Goal: Information Seeking & Learning: Learn about a topic

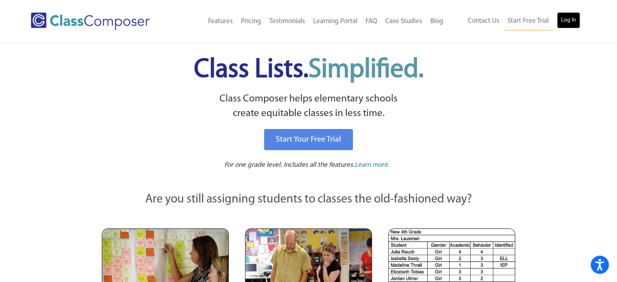
click at [560, 24] on link "Log In" at bounding box center [568, 20] width 23 height 16
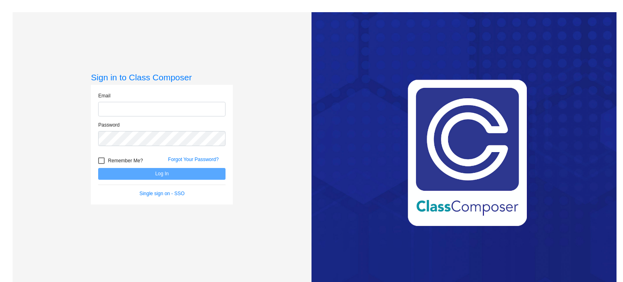
click at [154, 107] on input "email" at bounding box center [161, 109] width 127 height 15
type input "[EMAIL_ADDRESS][DOMAIN_NAME]"
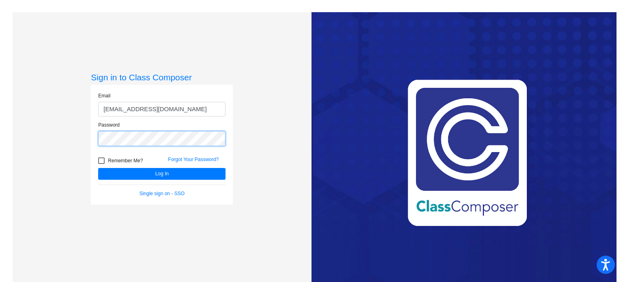
click at [98, 168] on button "Log In" at bounding box center [161, 174] width 127 height 12
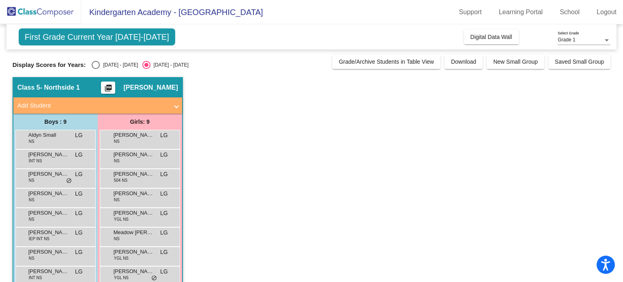
click at [216, 100] on app-classroom "Class 5 - Northside 1 picture_as_pdf [PERSON_NAME] Add Student First Name Last …" at bounding box center [312, 197] width 598 height 241
click at [115, 64] on div "[DATE] - [DATE]" at bounding box center [119, 64] width 38 height 7
click at [96, 69] on input "[DATE] - [DATE]" at bounding box center [95, 69] width 0 height 0
radio input "true"
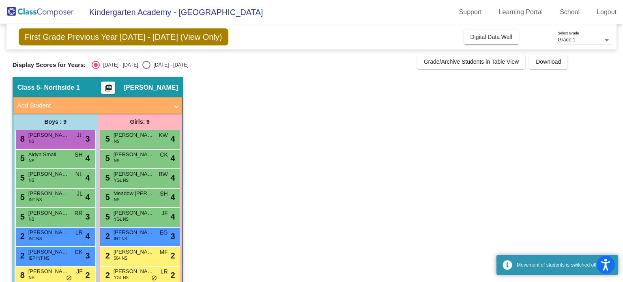
click at [150, 66] on div "2025 - 2026" at bounding box center [169, 64] width 38 height 7
click at [146, 69] on input "2025 - 2026" at bounding box center [146, 69] width 0 height 0
radio input "true"
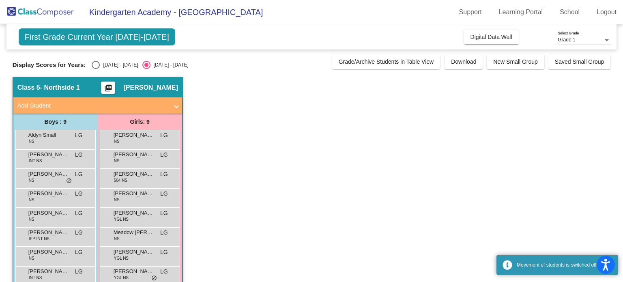
click at [199, 130] on app-classroom "Class 5 - Northside 1 picture_as_pdf Lindsey Groff Add Student First Name Last …" at bounding box center [312, 197] width 598 height 241
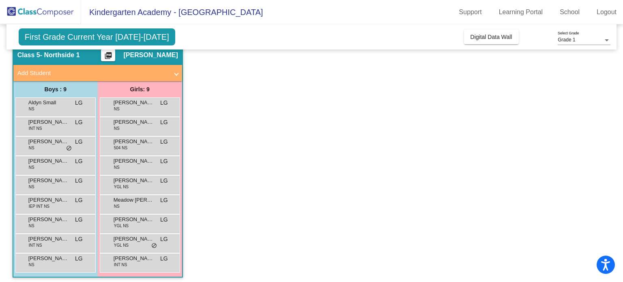
scroll to position [36, 0]
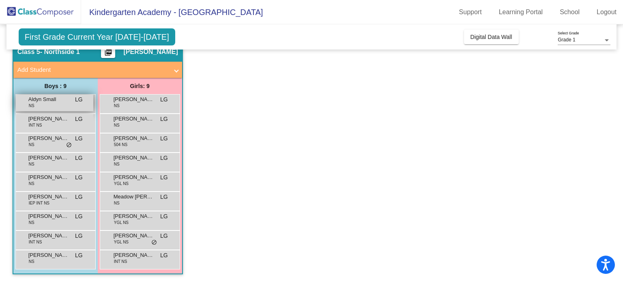
click at [29, 107] on span "NS" at bounding box center [32, 106] width 6 height 6
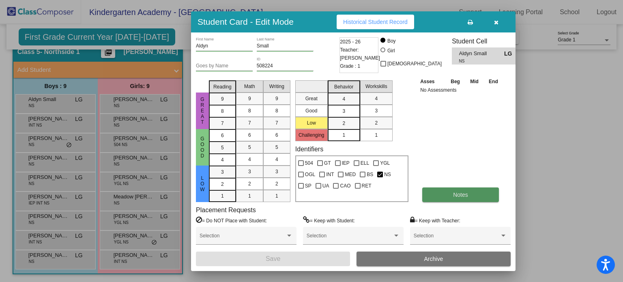
click at [449, 198] on button "Notes" at bounding box center [460, 194] width 77 height 15
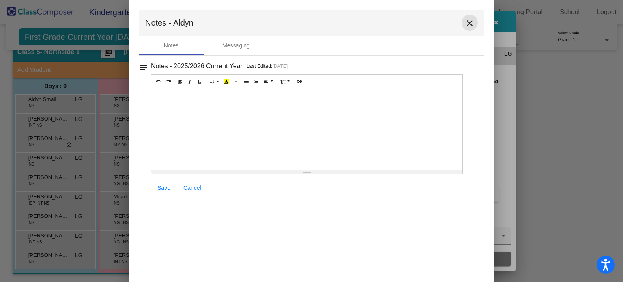
click at [473, 23] on mat-icon "close" at bounding box center [470, 23] width 10 height 10
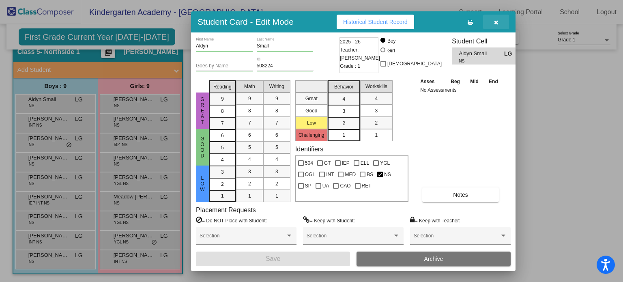
click at [492, 22] on button "button" at bounding box center [496, 22] width 26 height 15
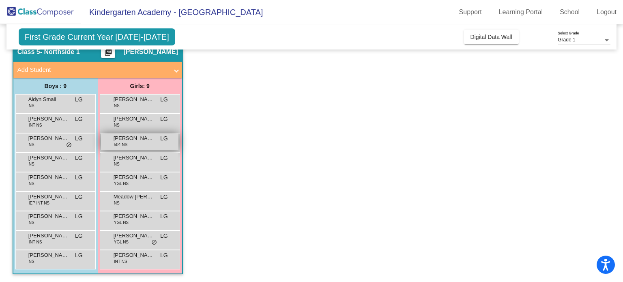
click at [134, 137] on span "Eleanor Beharry" at bounding box center [134, 138] width 41 height 8
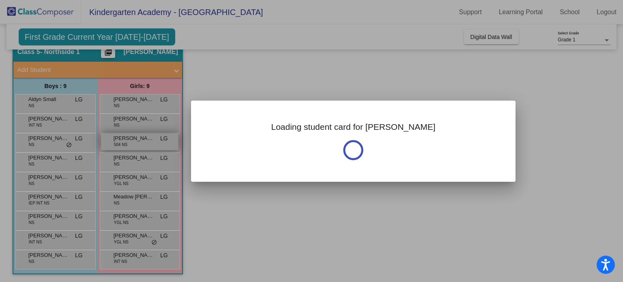
click at [134, 137] on div at bounding box center [311, 141] width 623 height 282
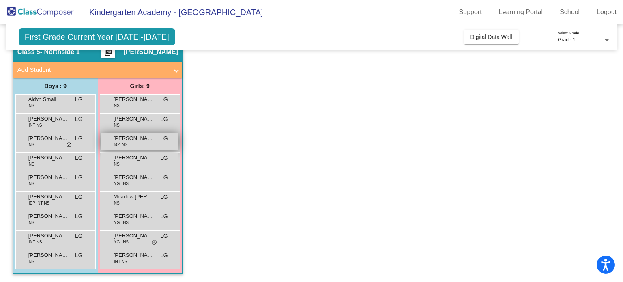
click at [134, 137] on span "Eleanor Beharry" at bounding box center [134, 138] width 41 height 8
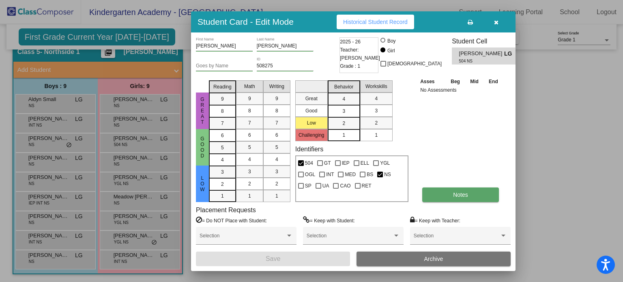
click at [448, 197] on button "Notes" at bounding box center [460, 194] width 77 height 15
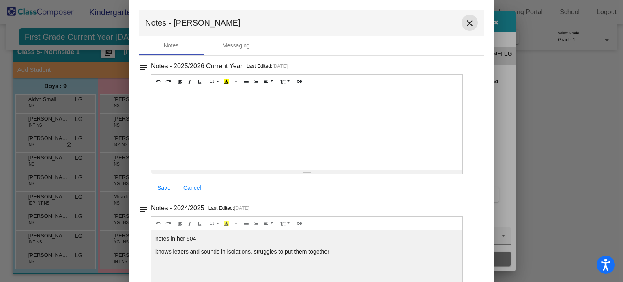
click at [469, 19] on mat-icon "close" at bounding box center [470, 23] width 10 height 10
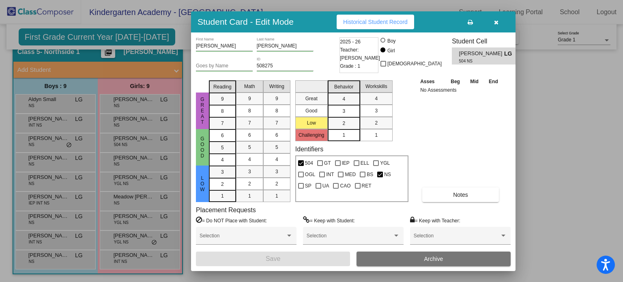
click at [495, 24] on icon "button" at bounding box center [496, 22] width 4 height 6
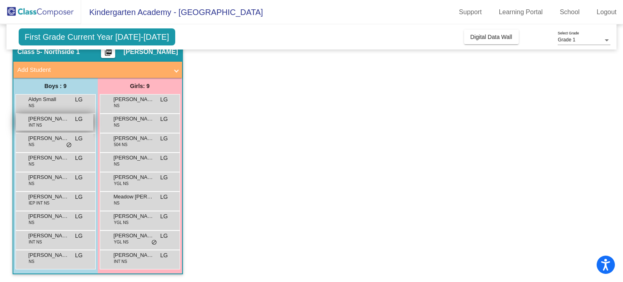
click at [52, 119] on span "Beckett Solimeo" at bounding box center [48, 119] width 41 height 8
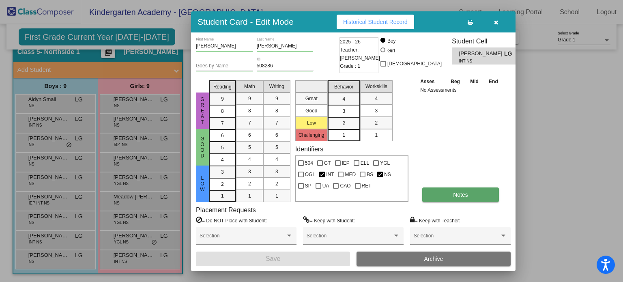
click at [439, 198] on button "Notes" at bounding box center [460, 194] width 77 height 15
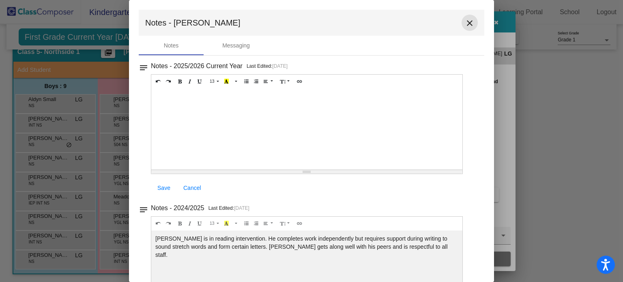
click at [465, 21] on mat-icon "close" at bounding box center [470, 23] width 10 height 10
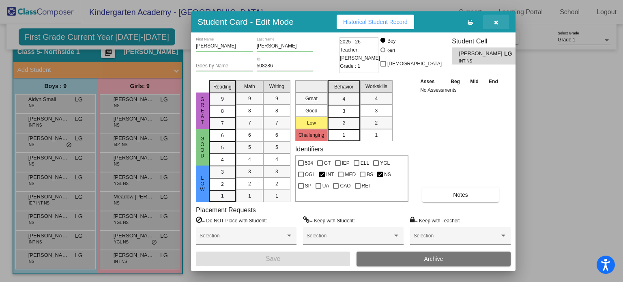
click at [495, 24] on icon "button" at bounding box center [496, 22] width 4 height 6
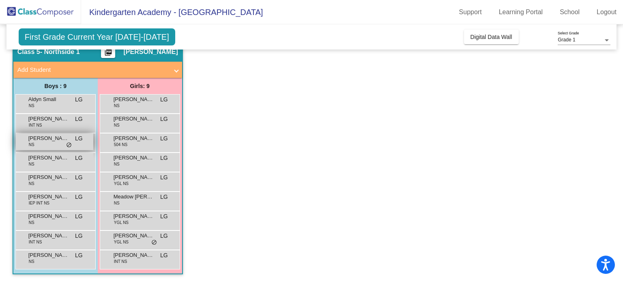
click at [28, 140] on span "Benjamin Ernst" at bounding box center [48, 138] width 41 height 8
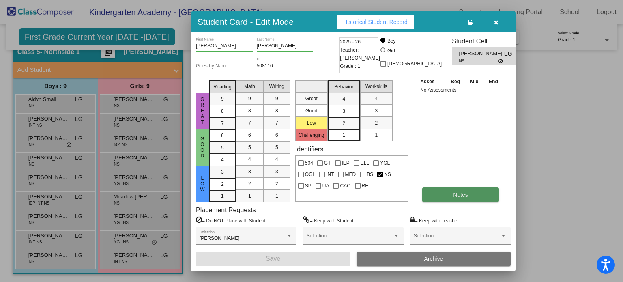
click at [429, 196] on button "Notes" at bounding box center [460, 194] width 77 height 15
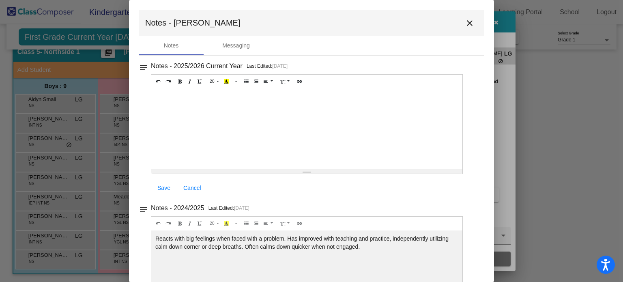
drag, startPoint x: 287, startPoint y: 235, endPoint x: 366, endPoint y: 248, distance: 80.4
click at [366, 169] on div "Reacts with big feelings when faced with a problem. Has improved with teaching …" at bounding box center [306, 128] width 311 height 81
click at [468, 24] on mat-icon "close" at bounding box center [470, 23] width 10 height 10
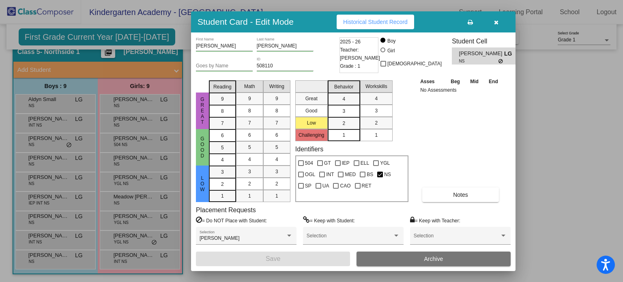
click at [496, 21] on icon "button" at bounding box center [496, 22] width 4 height 6
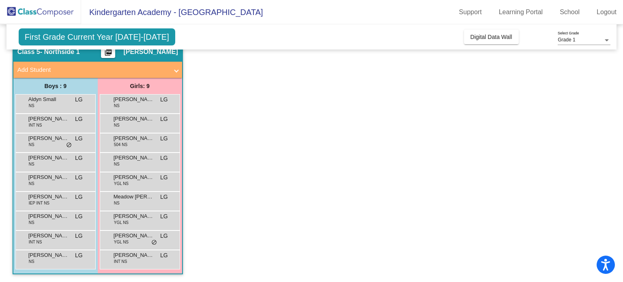
click at [216, 119] on app-classroom "Class 5 - Northside 1 picture_as_pdf Lindsey Groff Add Student First Name Last …" at bounding box center [312, 161] width 598 height 241
click at [36, 160] on span "Brayden Beddow" at bounding box center [48, 158] width 41 height 8
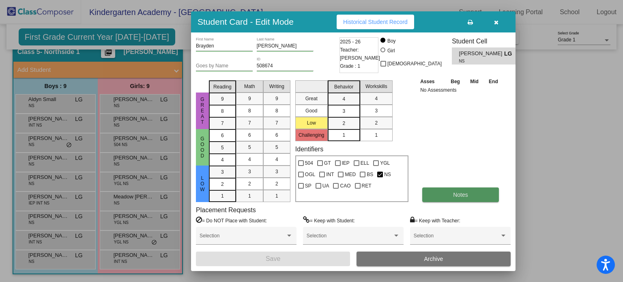
click at [446, 193] on button "Notes" at bounding box center [460, 194] width 77 height 15
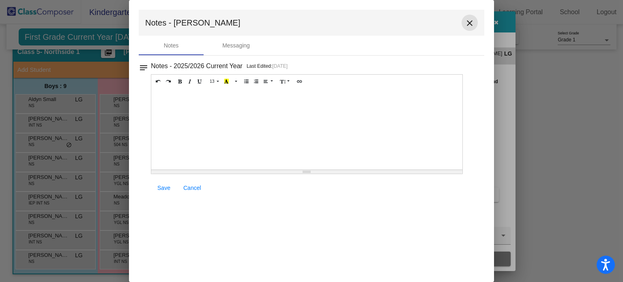
click at [471, 22] on mat-icon "close" at bounding box center [470, 23] width 10 height 10
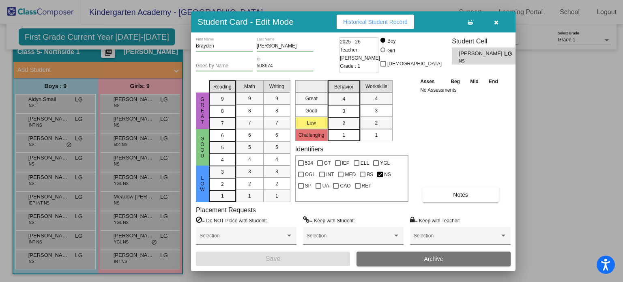
click at [494, 17] on button "button" at bounding box center [496, 22] width 26 height 15
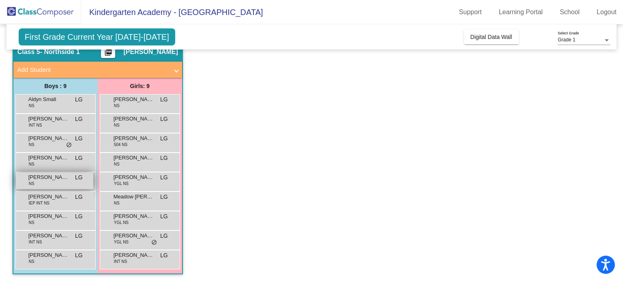
click at [51, 175] on span "Chase Barrick" at bounding box center [48, 177] width 41 height 8
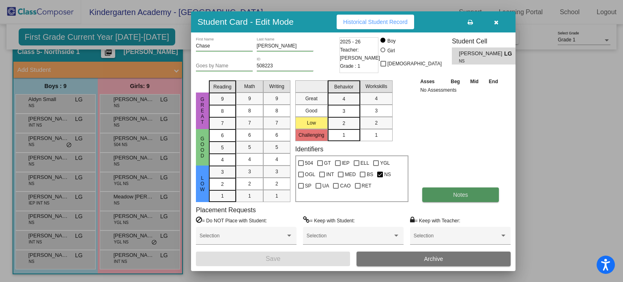
click at [446, 195] on button "Notes" at bounding box center [460, 194] width 77 height 15
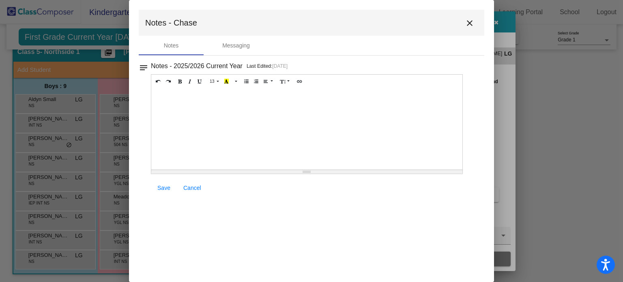
click at [473, 23] on mat-icon "close" at bounding box center [470, 23] width 10 height 10
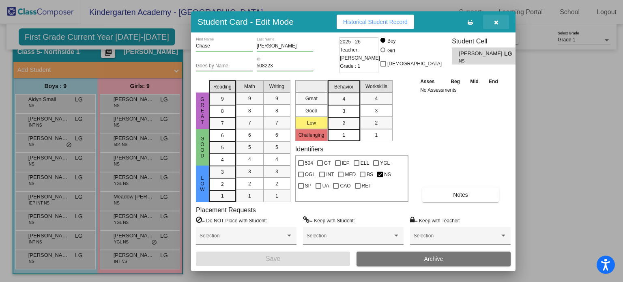
click at [492, 23] on button "button" at bounding box center [496, 22] width 26 height 15
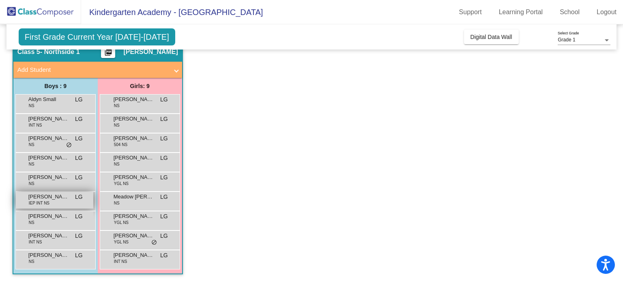
click at [45, 202] on span "IEP INT NS" at bounding box center [39, 203] width 21 height 6
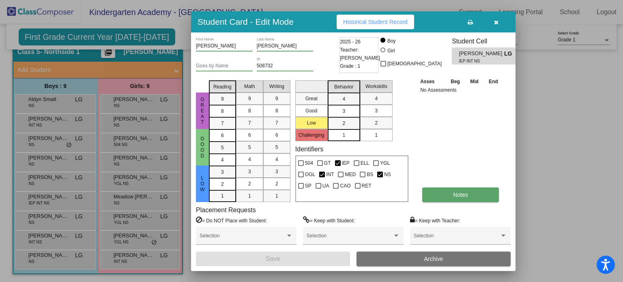
click at [449, 193] on button "Notes" at bounding box center [460, 194] width 77 height 15
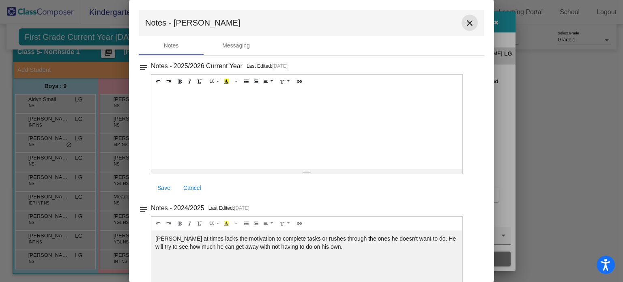
click at [465, 25] on mat-icon "close" at bounding box center [470, 23] width 10 height 10
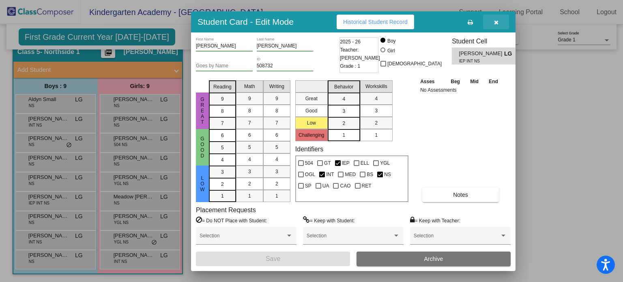
click at [493, 24] on button "button" at bounding box center [496, 22] width 26 height 15
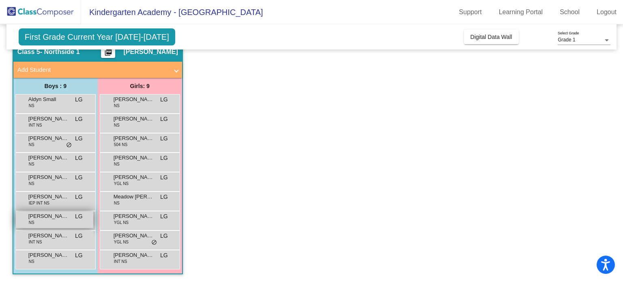
click at [35, 216] on span "Jaxon Valentine" at bounding box center [48, 216] width 41 height 8
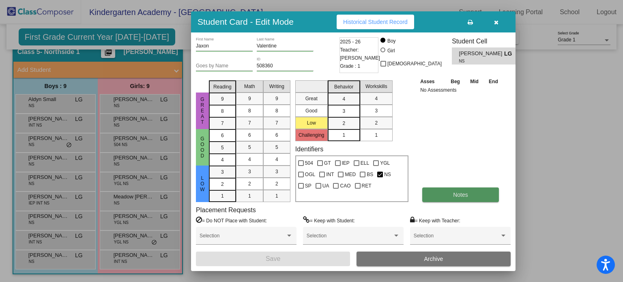
click at [437, 195] on button "Notes" at bounding box center [460, 194] width 77 height 15
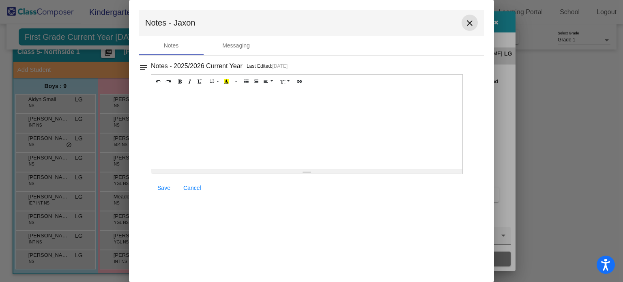
click at [471, 24] on mat-icon "close" at bounding box center [470, 23] width 10 height 10
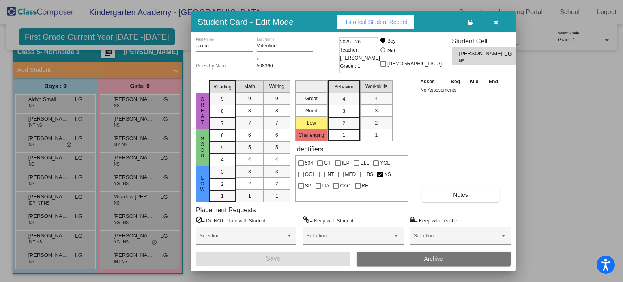
click at [498, 19] on span "button" at bounding box center [496, 22] width 4 height 6
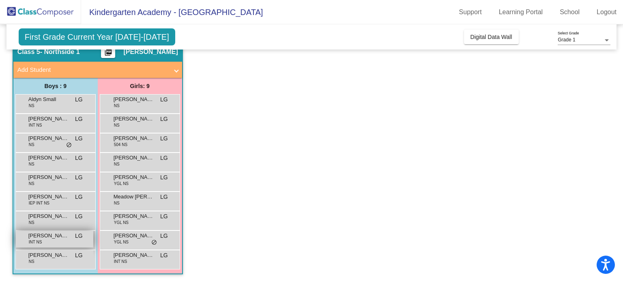
click at [43, 240] on div "Josiah Beaver INT NS LG lock do_not_disturb_alt" at bounding box center [54, 239] width 77 height 17
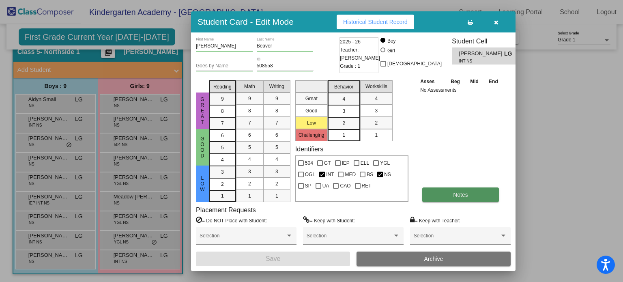
click at [461, 199] on button "Notes" at bounding box center [460, 194] width 77 height 15
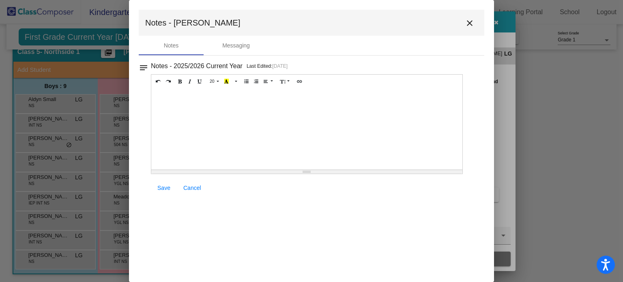
click at [466, 21] on mat-icon "close" at bounding box center [470, 23] width 10 height 10
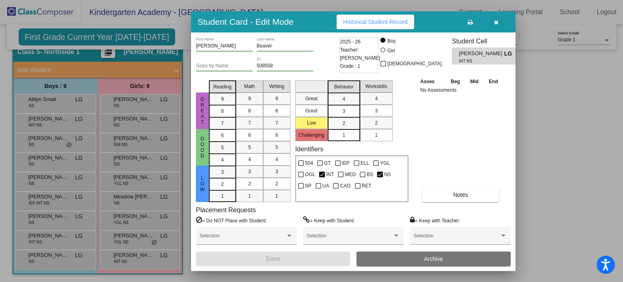
click at [495, 21] on icon "button" at bounding box center [496, 22] width 4 height 6
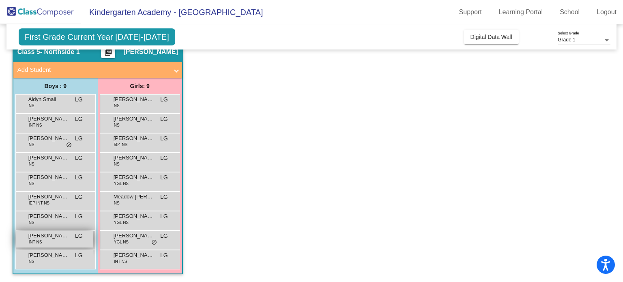
click at [69, 239] on div "Josiah Beaver INT NS LG lock do_not_disturb_alt" at bounding box center [54, 239] width 77 height 17
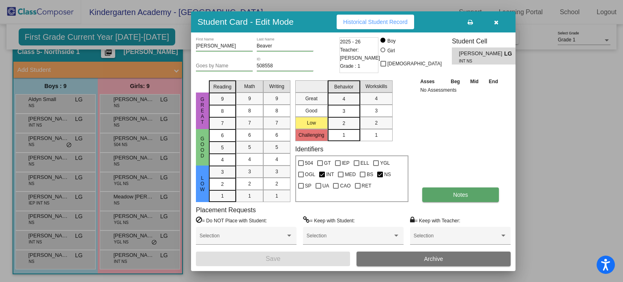
click at [459, 192] on span "Notes" at bounding box center [460, 194] width 15 height 6
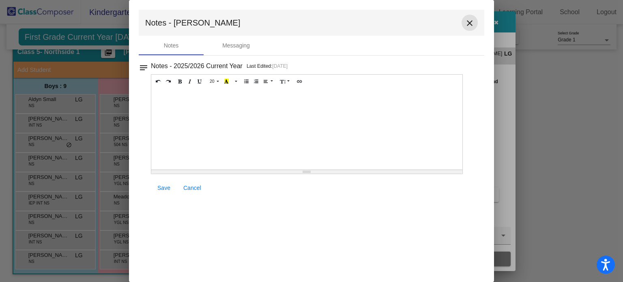
click at [472, 28] on mat-icon "close" at bounding box center [470, 23] width 10 height 10
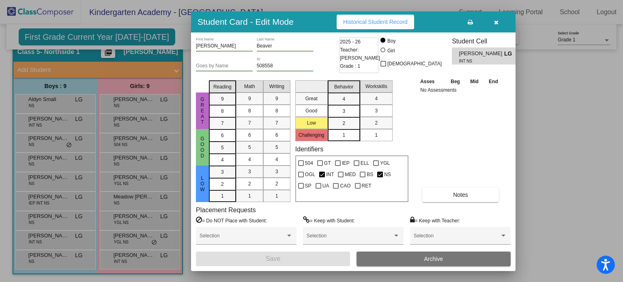
click at [493, 23] on button "button" at bounding box center [496, 22] width 26 height 15
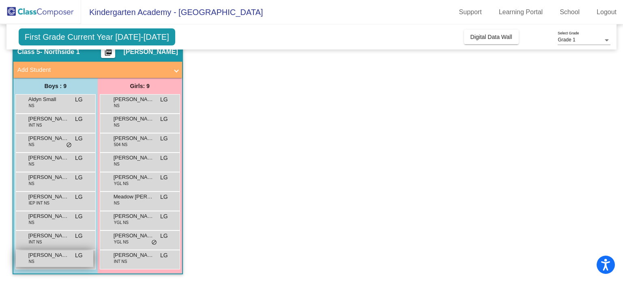
click at [41, 259] on div "Luke Sanguinito NS LG lock do_not_disturb_alt" at bounding box center [54, 258] width 77 height 17
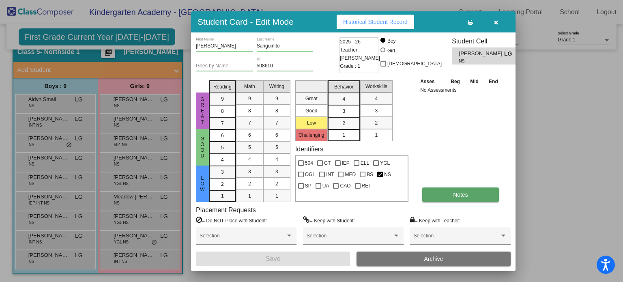
click at [446, 198] on button "Notes" at bounding box center [460, 194] width 77 height 15
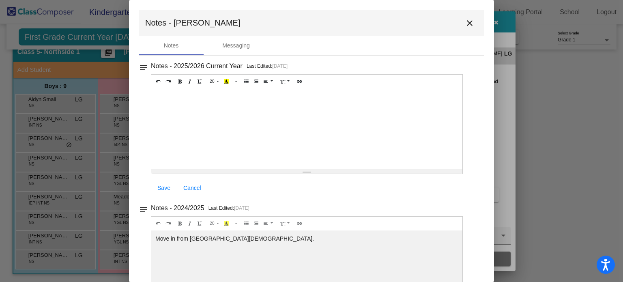
click at [465, 21] on mat-icon "close" at bounding box center [470, 23] width 10 height 10
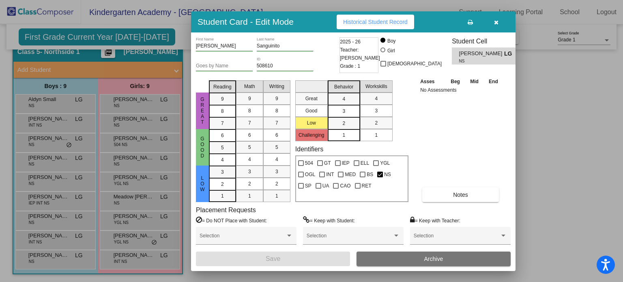
click at [495, 23] on icon "button" at bounding box center [496, 22] width 4 height 6
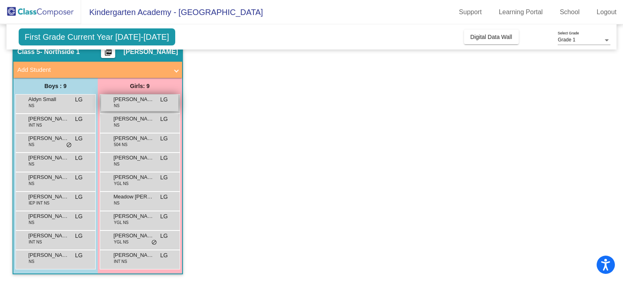
click at [140, 104] on div "Aalyrah White NS LG lock do_not_disturb_alt" at bounding box center [139, 102] width 77 height 17
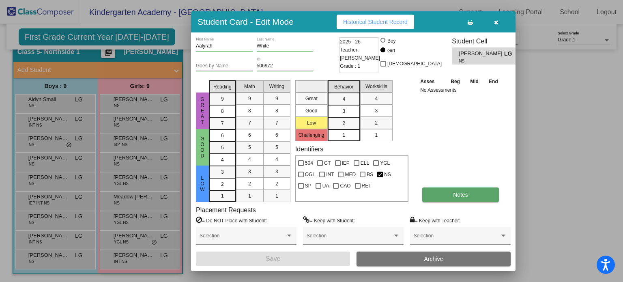
click at [473, 193] on button "Notes" at bounding box center [460, 194] width 77 height 15
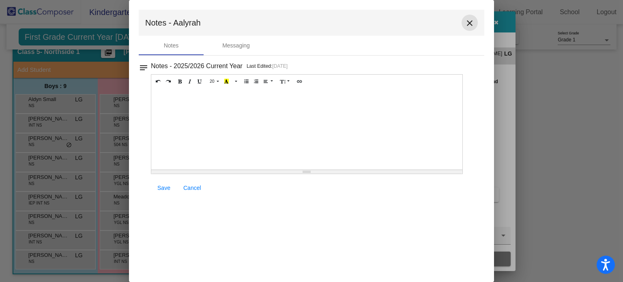
click at [467, 21] on mat-icon "close" at bounding box center [470, 23] width 10 height 10
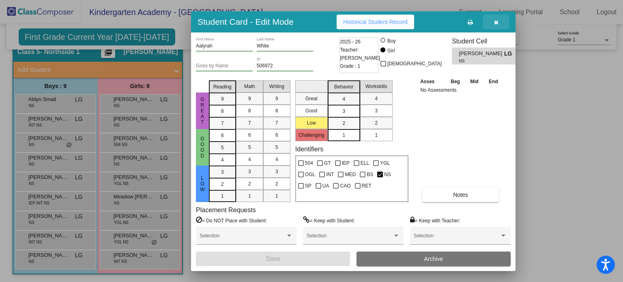
click at [495, 21] on icon "button" at bounding box center [496, 22] width 4 height 6
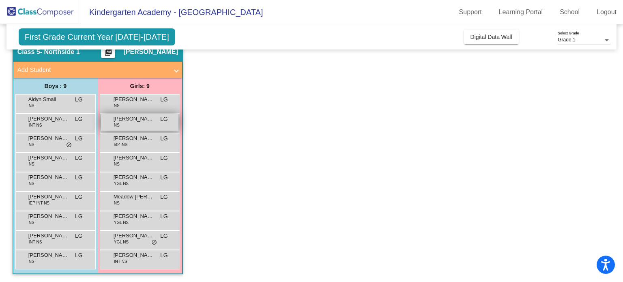
click at [130, 118] on span "Addelyn Jones" at bounding box center [134, 119] width 41 height 8
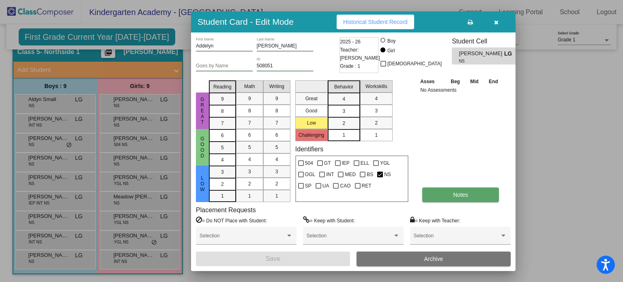
click at [443, 188] on button "Notes" at bounding box center [460, 194] width 77 height 15
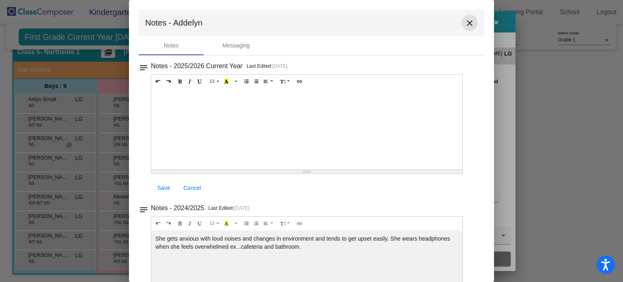
click at [465, 23] on mat-icon "close" at bounding box center [470, 23] width 10 height 10
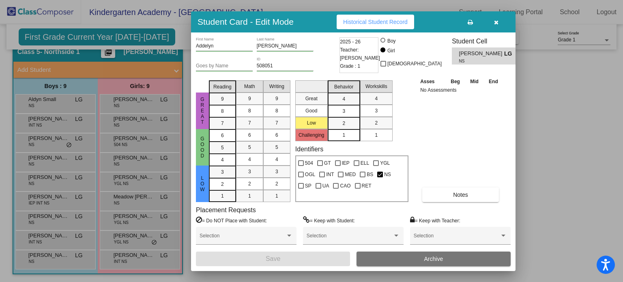
click at [495, 23] on icon "button" at bounding box center [496, 22] width 4 height 6
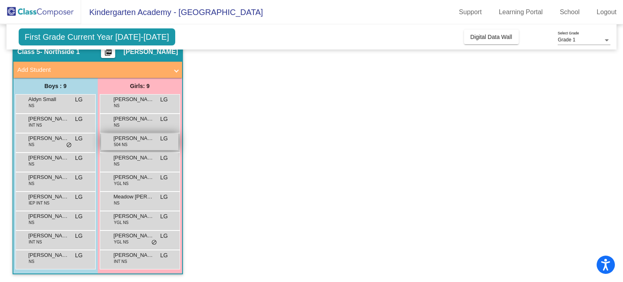
click at [129, 139] on span "Eleanor Beharry" at bounding box center [134, 138] width 41 height 8
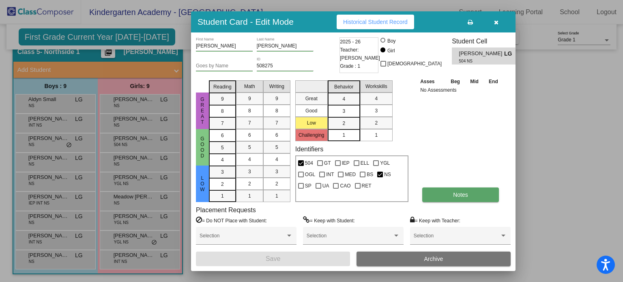
click at [450, 194] on button "Notes" at bounding box center [460, 194] width 77 height 15
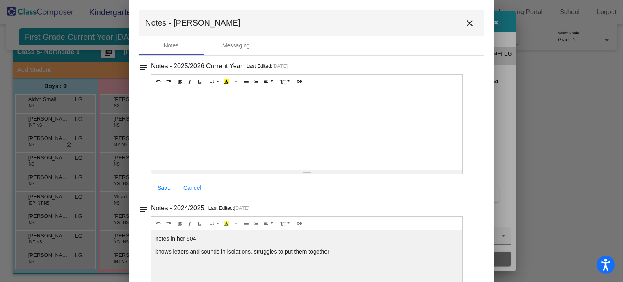
click at [467, 24] on mat-icon "close" at bounding box center [470, 23] width 10 height 10
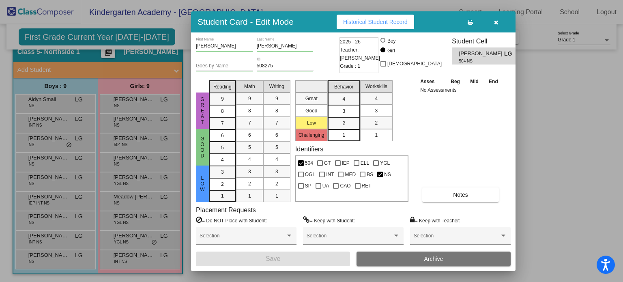
click at [495, 26] on button "button" at bounding box center [496, 22] width 26 height 15
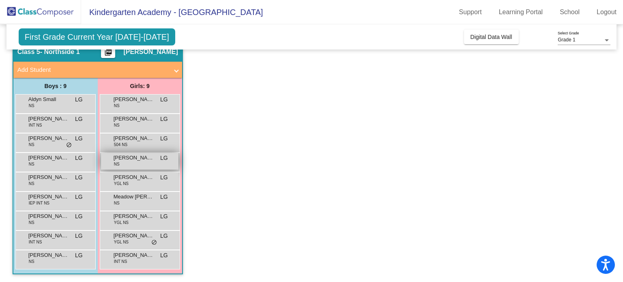
click at [123, 156] on span "Emilia McCaskey" at bounding box center [134, 158] width 41 height 8
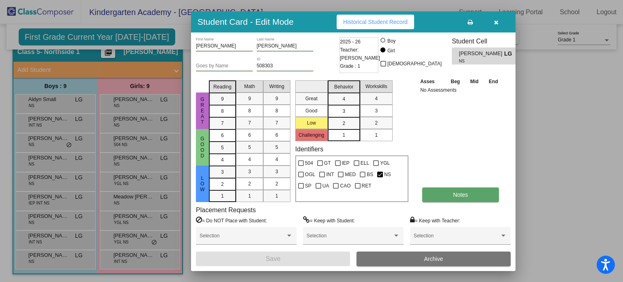
click at [442, 200] on button "Notes" at bounding box center [460, 194] width 77 height 15
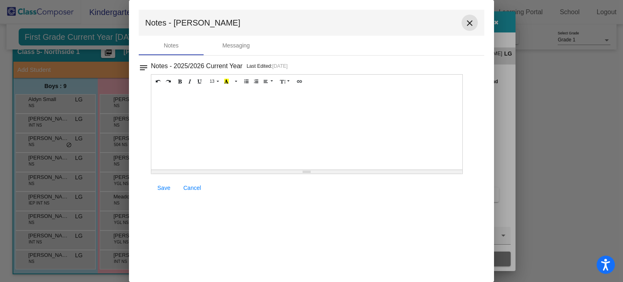
click at [469, 26] on mat-icon "close" at bounding box center [470, 23] width 10 height 10
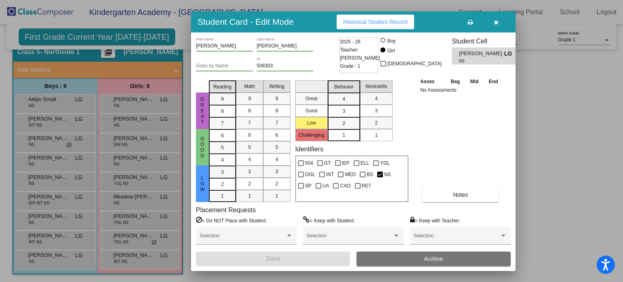
click at [490, 24] on button "button" at bounding box center [496, 22] width 26 height 15
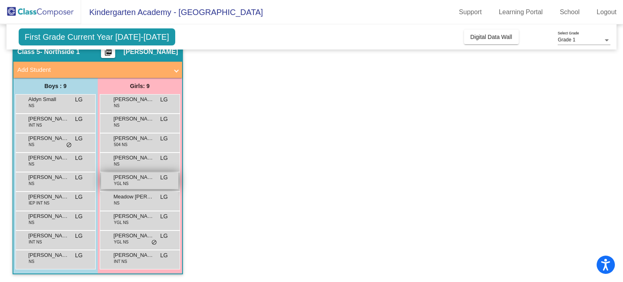
click at [120, 178] on span "Kinslee Osterhoudt" at bounding box center [134, 177] width 41 height 8
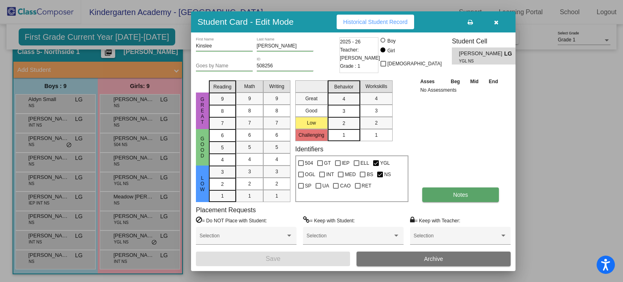
click at [444, 199] on button "Notes" at bounding box center [460, 194] width 77 height 15
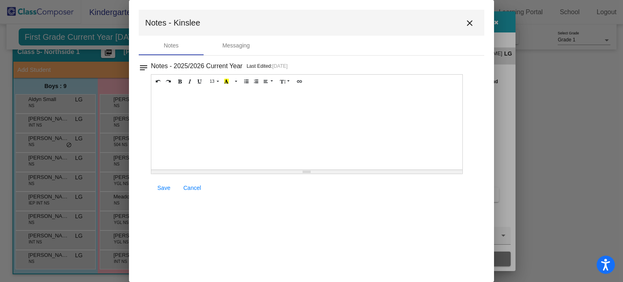
click at [472, 21] on mat-icon "close" at bounding box center [470, 23] width 10 height 10
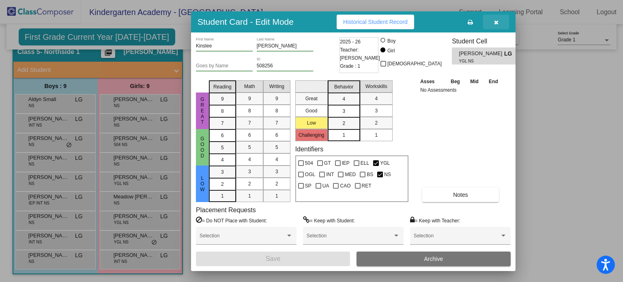
click at [495, 22] on icon "button" at bounding box center [496, 22] width 4 height 6
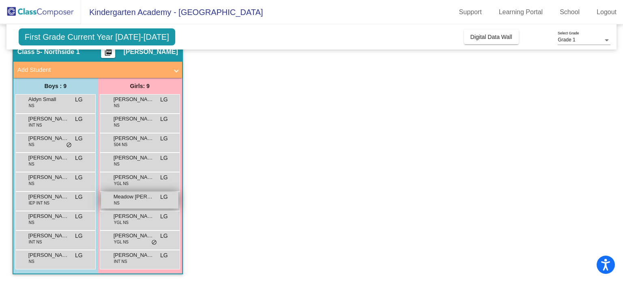
click at [139, 204] on div "Meadow Messick NS LG lock do_not_disturb_alt" at bounding box center [139, 200] width 77 height 17
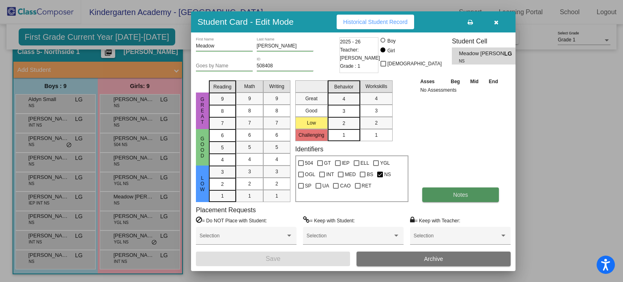
click at [441, 195] on button "Notes" at bounding box center [460, 194] width 77 height 15
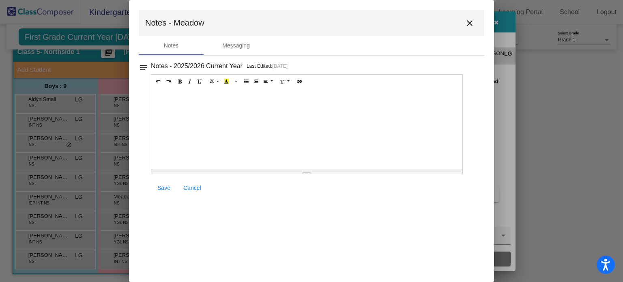
click at [466, 24] on mat-icon "close" at bounding box center [470, 23] width 10 height 10
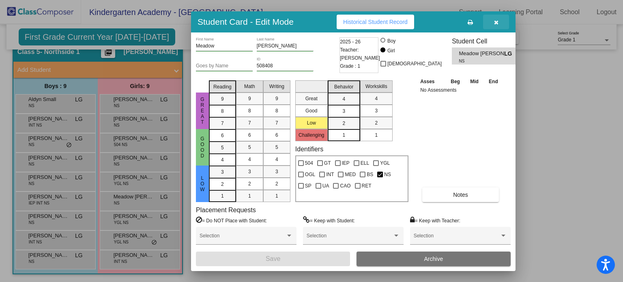
click at [496, 22] on icon "button" at bounding box center [496, 22] width 4 height 6
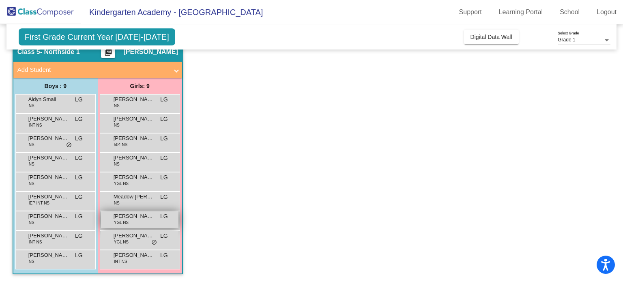
click at [117, 214] on span "Natalie Wardle" at bounding box center [134, 216] width 41 height 8
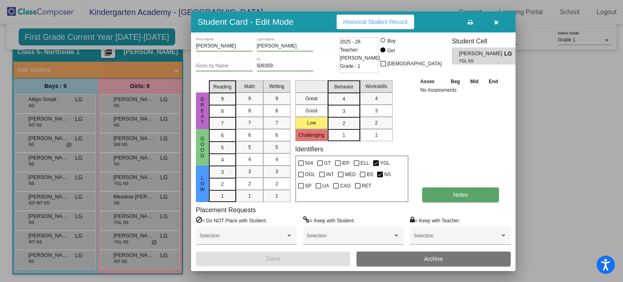
click at [430, 192] on button "Notes" at bounding box center [460, 194] width 77 height 15
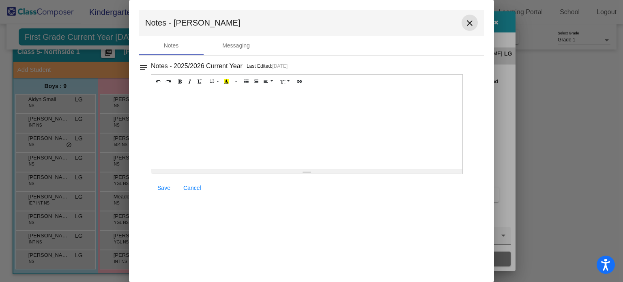
click at [469, 20] on mat-icon "close" at bounding box center [470, 23] width 10 height 10
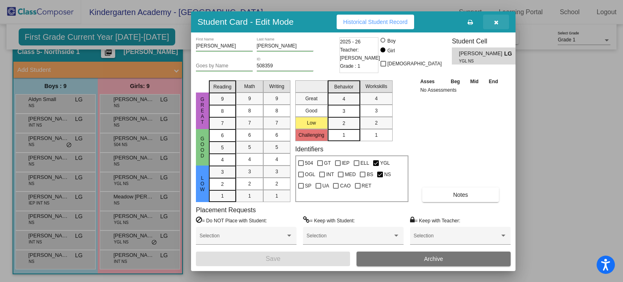
click at [493, 25] on button "button" at bounding box center [496, 22] width 26 height 15
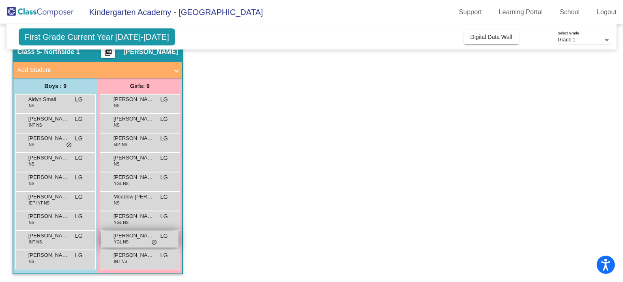
click at [124, 239] on span "YGL NS" at bounding box center [121, 242] width 15 height 6
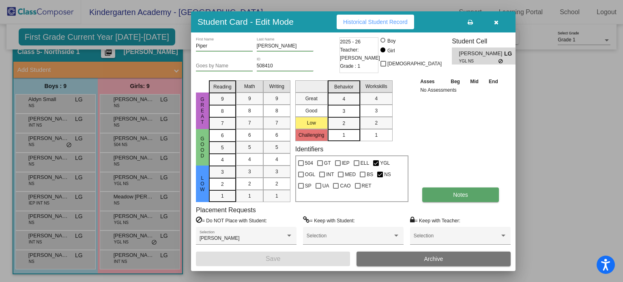
click at [438, 193] on button "Notes" at bounding box center [460, 194] width 77 height 15
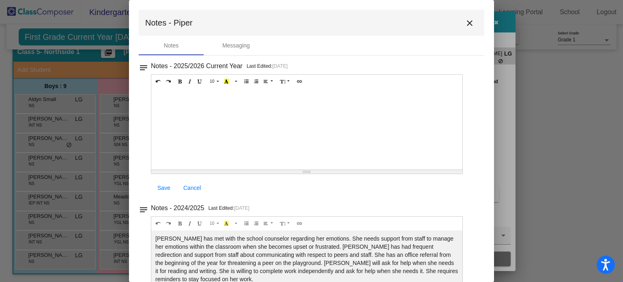
click at [480, 203] on mat-dialog-container "Notes - Piper close Notes Messaging notes Notes - 2025/2026 Current Year Last E…" at bounding box center [311, 141] width 365 height 282
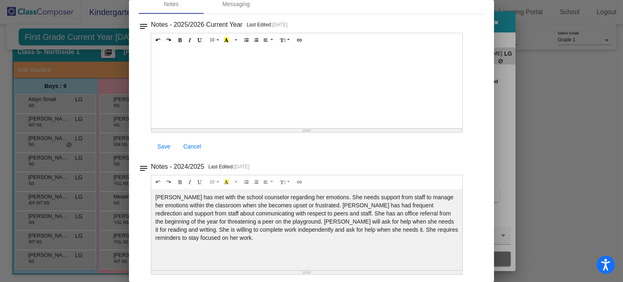
scroll to position [43, 0]
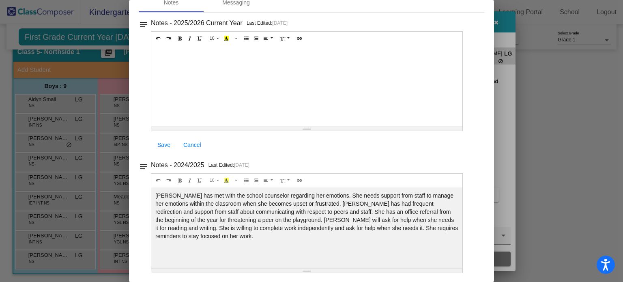
click at [488, 10] on mat-dialog-container "Notes - Piper close Notes Messaging notes Notes - 2025/2026 Current Year Last E…" at bounding box center [311, 141] width 365 height 282
click at [490, 10] on mat-dialog-container "Notes - Piper close Notes Messaging notes Notes - 2025/2026 Current Year Last E…" at bounding box center [311, 141] width 365 height 282
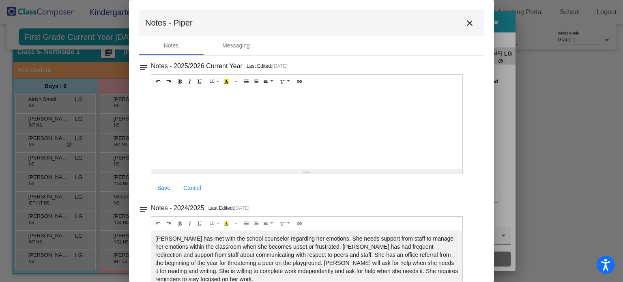
click at [466, 20] on mat-icon "close" at bounding box center [470, 23] width 10 height 10
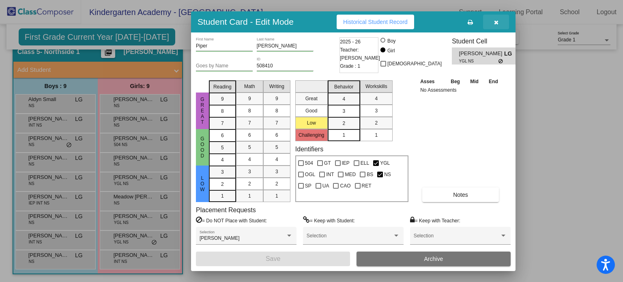
click at [492, 22] on button "button" at bounding box center [496, 22] width 26 height 15
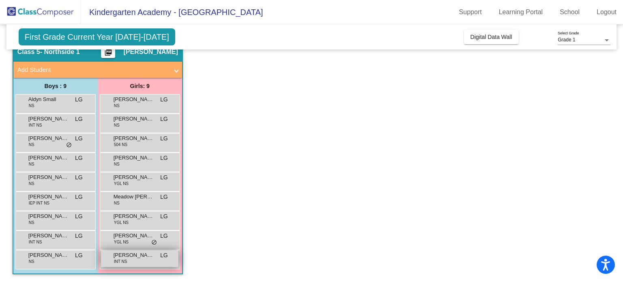
click at [121, 258] on span "INT NS" at bounding box center [120, 261] width 13 height 6
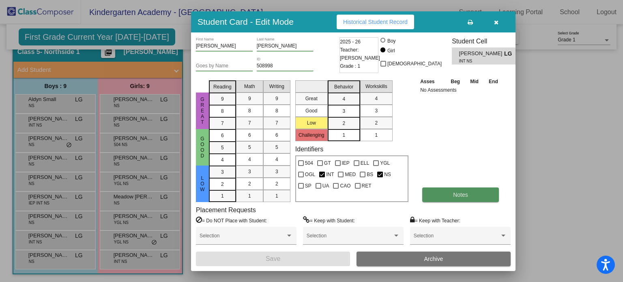
click at [441, 199] on button "Notes" at bounding box center [460, 194] width 77 height 15
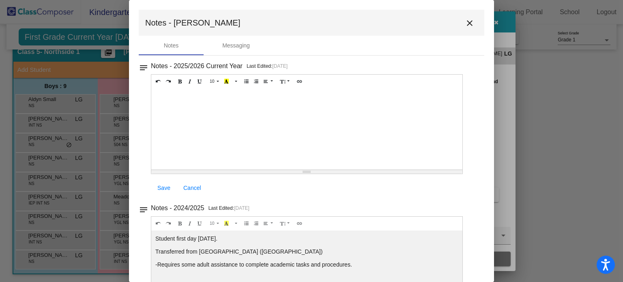
click at [472, 13] on mat-toolbar "Notes - Presley close" at bounding box center [311, 23] width 345 height 26
click at [469, 19] on mat-icon "close" at bounding box center [470, 23] width 10 height 10
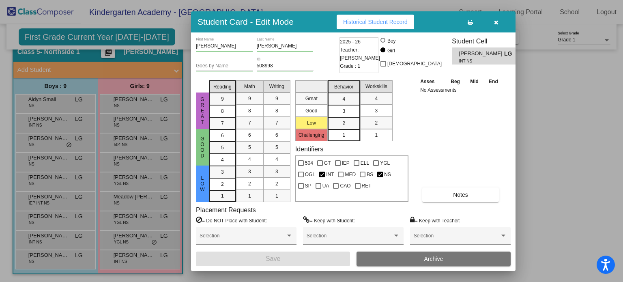
click at [494, 23] on icon "button" at bounding box center [496, 22] width 4 height 6
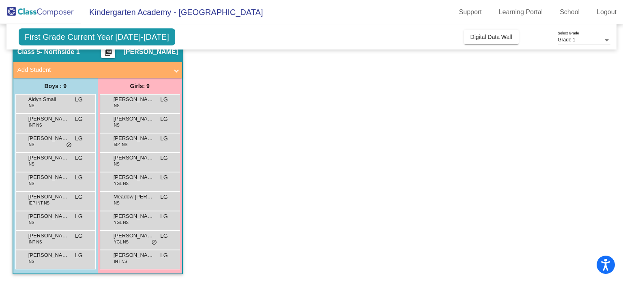
click at [219, 135] on app-classroom "Class 5 - Northside 1 picture_as_pdf Lindsey Groff Add Student First Name Last …" at bounding box center [312, 161] width 598 height 241
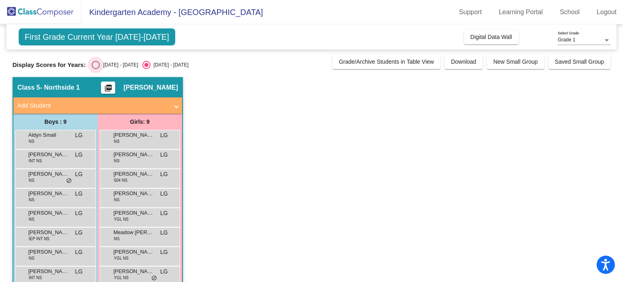
click at [94, 66] on div "Select an option" at bounding box center [96, 65] width 8 height 8
click at [95, 69] on input "2024 - 2025" at bounding box center [95, 69] width 0 height 0
radio input "true"
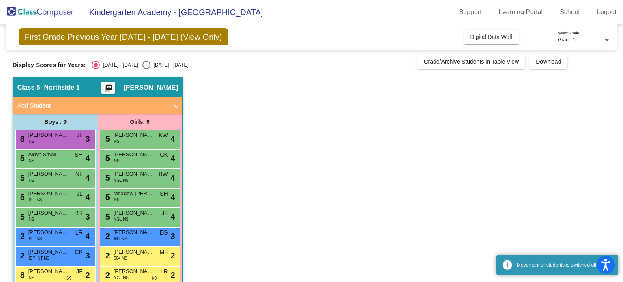
click at [195, 122] on app-classroom "Class 5 - Northside 1 picture_as_pdf Lindsey Groff Add Student First Name Last …" at bounding box center [312, 197] width 598 height 241
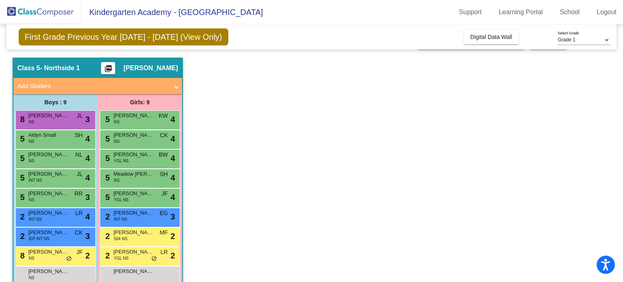
scroll to position [36, 0]
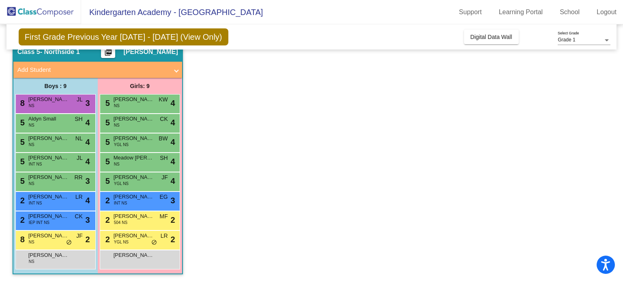
click at [265, 134] on app-classroom "Class 5 - Northside 1 picture_as_pdf Lindsey Groff Add Student First Name Last …" at bounding box center [312, 161] width 598 height 241
click at [45, 104] on div "8 Brayden Beddow NS JL lock do_not_disturb_alt 3" at bounding box center [54, 102] width 77 height 17
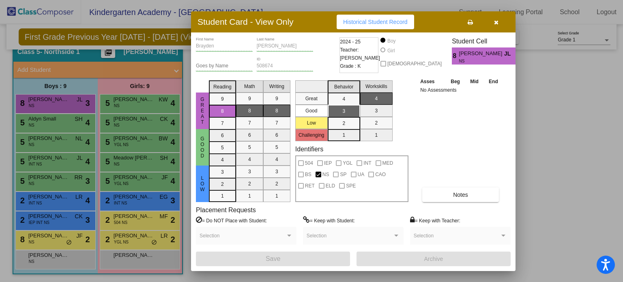
click at [497, 24] on icon "button" at bounding box center [496, 22] width 4 height 6
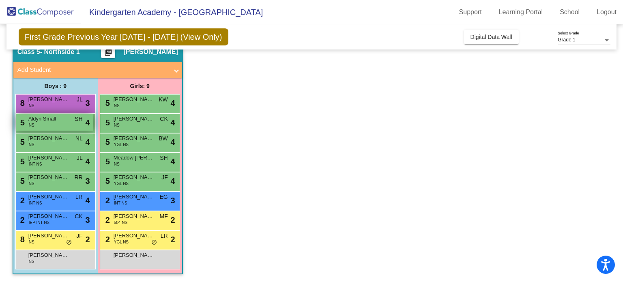
click at [52, 123] on div "5 Aldyn Small NS SH lock do_not_disturb_alt 4" at bounding box center [54, 122] width 77 height 17
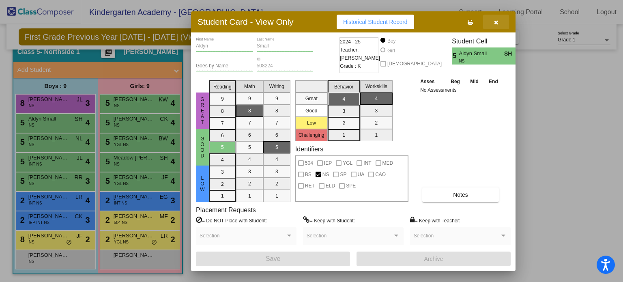
click at [497, 26] on button "button" at bounding box center [496, 22] width 26 height 15
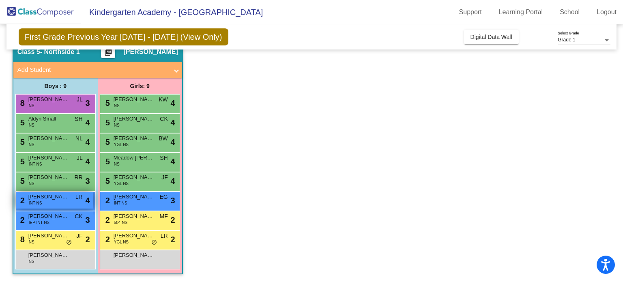
click at [41, 200] on span "INT NS" at bounding box center [35, 203] width 13 height 6
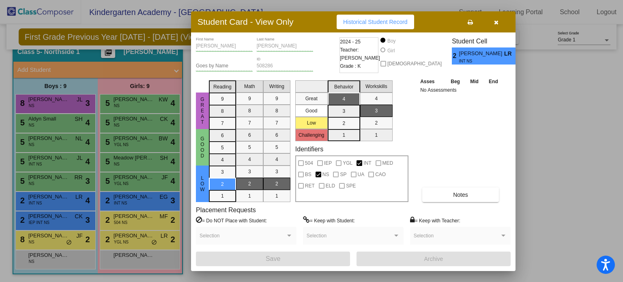
click at [498, 27] on button "button" at bounding box center [496, 22] width 26 height 15
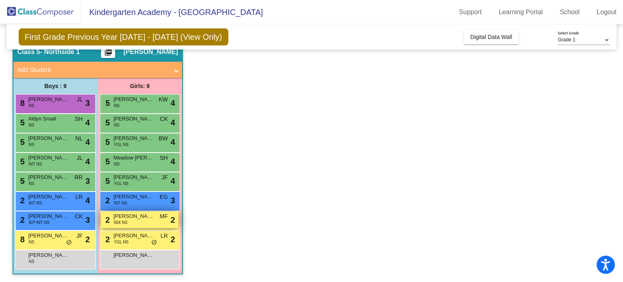
click at [119, 218] on span "Eleanor Beharry" at bounding box center [134, 216] width 41 height 8
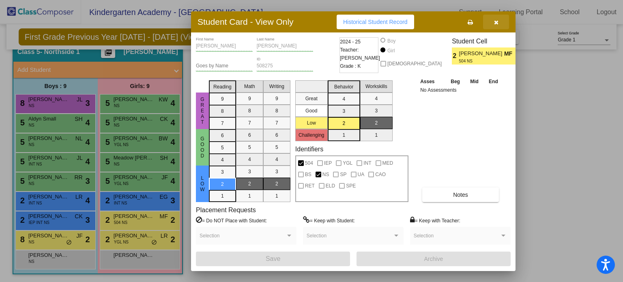
click at [495, 21] on icon "button" at bounding box center [496, 22] width 4 height 6
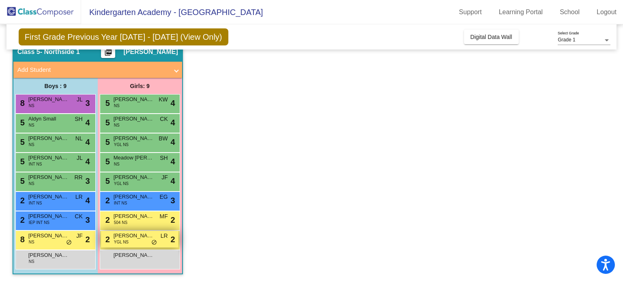
click at [120, 239] on span "YGL NS" at bounding box center [121, 242] width 15 height 6
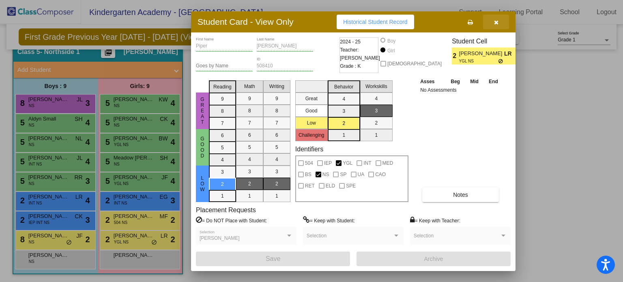
click at [494, 17] on button "button" at bounding box center [496, 22] width 26 height 15
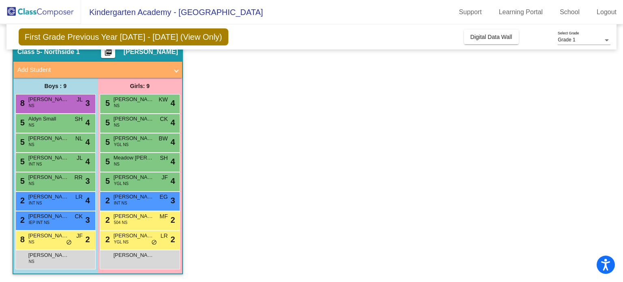
click at [268, 144] on app-classroom "Class 5 - Northside 1 picture_as_pdf Lindsey Groff Add Student First Name Last …" at bounding box center [312, 161] width 598 height 241
click at [46, 218] on span "Jackson Crawford" at bounding box center [48, 216] width 41 height 8
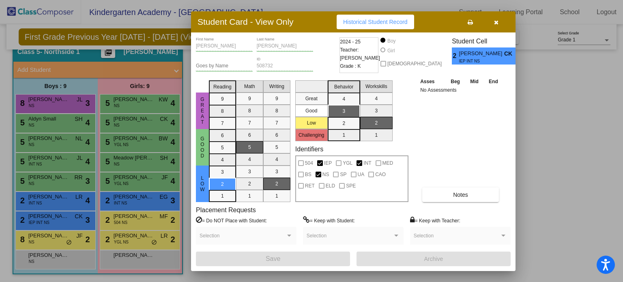
click at [496, 19] on span "button" at bounding box center [496, 22] width 4 height 6
